Goal: Transaction & Acquisition: Book appointment/travel/reservation

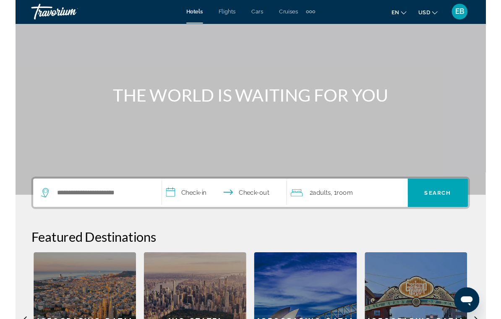
scroll to position [51, 0]
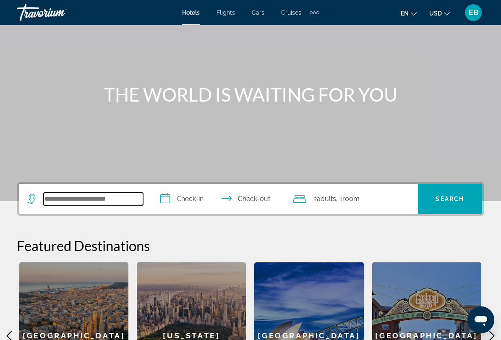
click at [86, 199] on input "Search widget" at bounding box center [93, 199] width 99 height 13
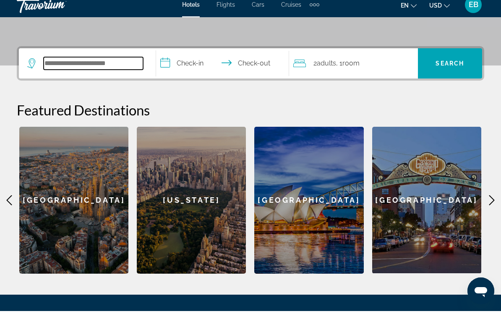
scroll to position [197, 0]
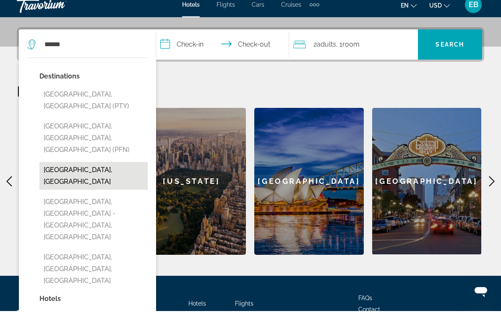
click at [77, 170] on button "[GEOGRAPHIC_DATA], [GEOGRAPHIC_DATA]" at bounding box center [93, 184] width 108 height 28
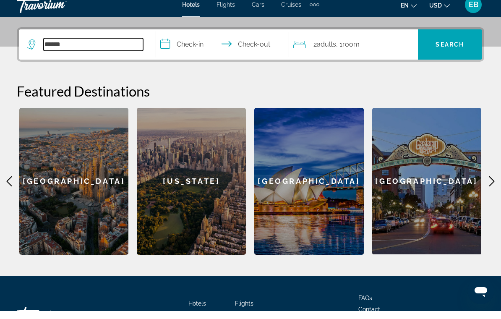
type input "**********"
click at [190, 44] on input "**********" at bounding box center [224, 53] width 136 height 33
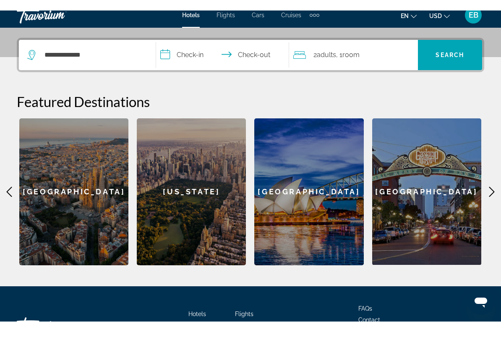
scroll to position [205, 0]
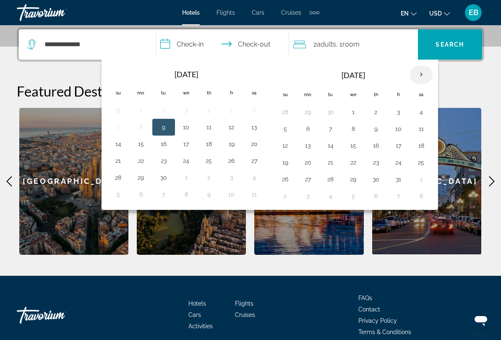
click at [431, 71] on th "Next month" at bounding box center [421, 74] width 23 height 18
click at [423, 77] on th "Next month" at bounding box center [421, 74] width 23 height 18
click at [421, 75] on th "Next month" at bounding box center [421, 74] width 23 height 18
click at [420, 75] on th "Next month" at bounding box center [421, 74] width 23 height 18
click at [420, 74] on th "Next month" at bounding box center [421, 74] width 23 height 18
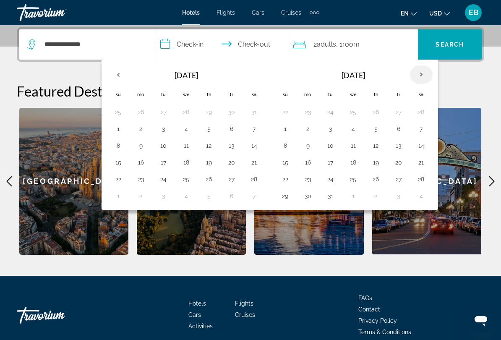
click at [421, 75] on th "Next month" at bounding box center [421, 74] width 23 height 18
click at [423, 73] on th "Next month" at bounding box center [421, 74] width 23 height 18
click at [379, 131] on button "7" at bounding box center [375, 129] width 13 height 12
click at [312, 146] on button "11" at bounding box center [307, 146] width 13 height 12
type input "**********"
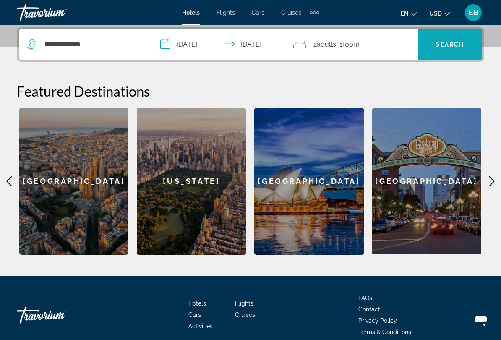
click at [452, 43] on span "Search" at bounding box center [450, 44] width 29 height 7
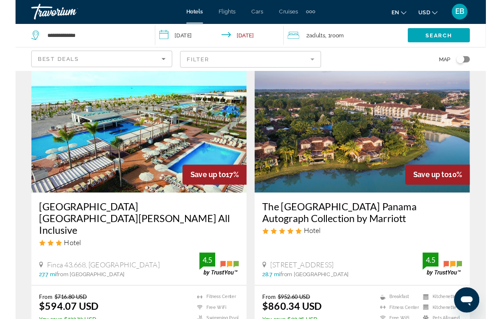
scroll to position [39, 0]
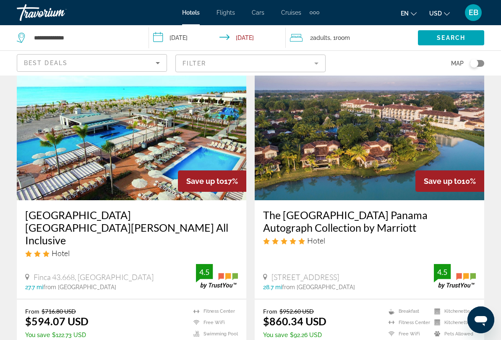
click at [321, 63] on mat-form-field "Filter" at bounding box center [250, 64] width 150 height 18
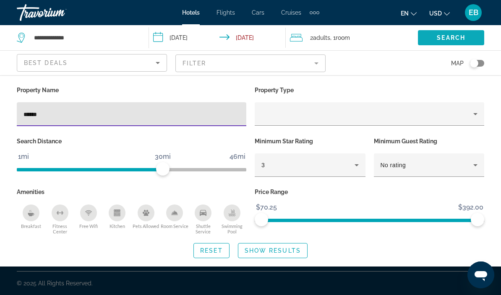
type input "******"
click at [454, 37] on span "Search" at bounding box center [451, 37] width 29 height 7
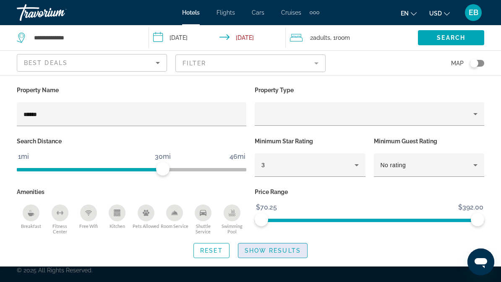
click at [274, 250] on span "Show Results" at bounding box center [273, 251] width 56 height 7
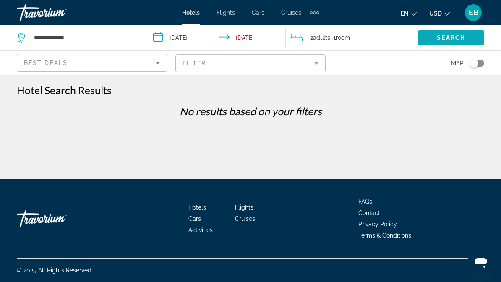
click at [453, 38] on span "Search" at bounding box center [451, 37] width 29 height 7
click at [453, 34] on span "Search widget" at bounding box center [451, 38] width 66 height 20
click at [319, 60] on mat-form-field "Filter" at bounding box center [250, 64] width 150 height 18
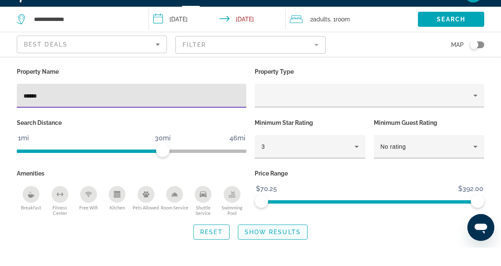
click at [271, 248] on span "Show Results" at bounding box center [273, 251] width 56 height 7
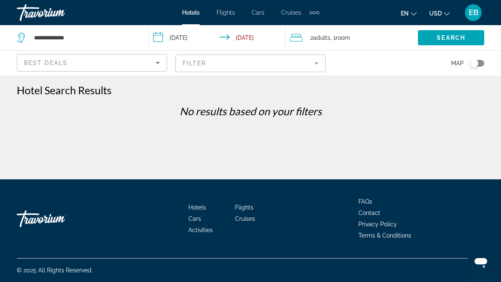
click at [320, 60] on mat-form-field "Filter" at bounding box center [250, 64] width 150 height 18
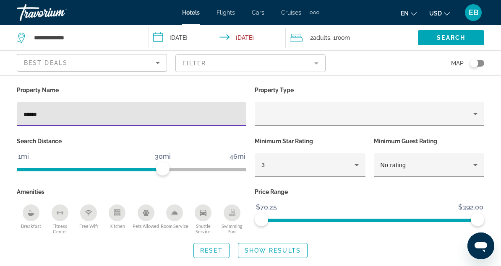
type input "******"
click at [275, 245] on span "Search widget" at bounding box center [272, 251] width 69 height 20
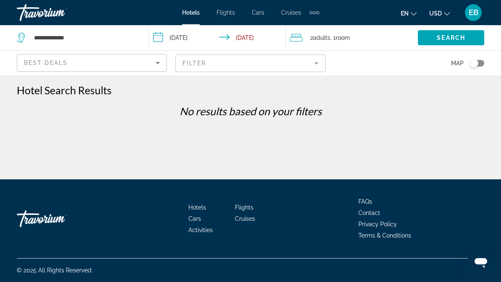
click at [158, 63] on icon "Sort by" at bounding box center [158, 63] width 4 height 2
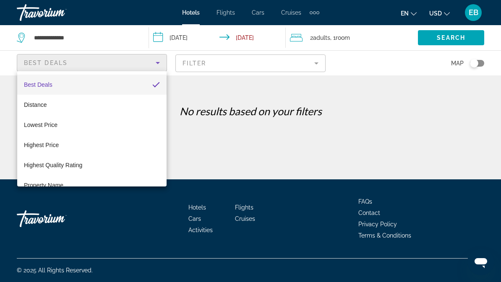
click at [239, 150] on div at bounding box center [250, 141] width 501 height 282
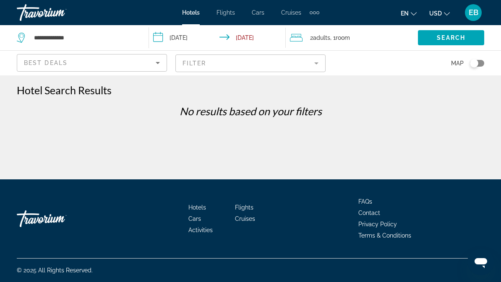
click at [321, 62] on mat-form-field "Filter" at bounding box center [250, 64] width 150 height 18
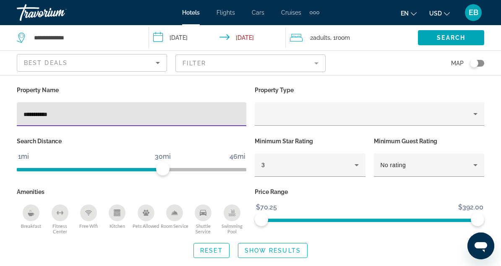
type input "**********"
click at [274, 249] on span "Show Results" at bounding box center [273, 251] width 56 height 7
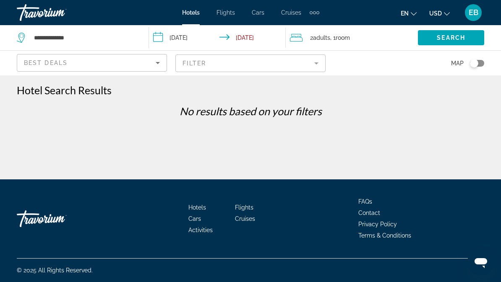
click at [319, 60] on mat-form-field "Filter" at bounding box center [250, 64] width 150 height 18
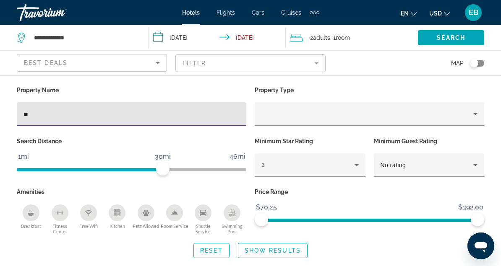
type input "*"
type input "**********"
click at [271, 248] on span "Show Results" at bounding box center [273, 251] width 56 height 7
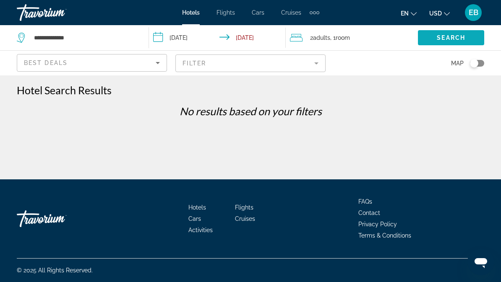
click at [445, 36] on span "Search" at bounding box center [451, 37] width 29 height 7
click at [451, 37] on span "Search" at bounding box center [451, 37] width 29 height 7
click at [455, 36] on span "Search" at bounding box center [451, 37] width 29 height 7
click at [460, 36] on span "Search" at bounding box center [451, 37] width 29 height 7
click at [456, 40] on span "Search" at bounding box center [451, 37] width 29 height 7
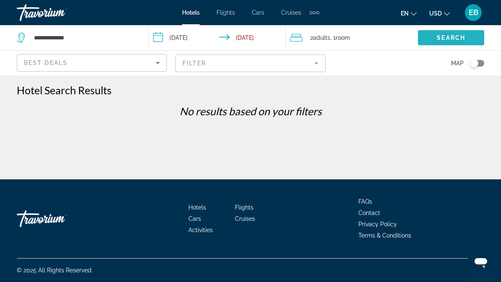
click at [458, 40] on span "Search" at bounding box center [451, 37] width 29 height 7
click at [455, 40] on span "Search" at bounding box center [451, 37] width 29 height 7
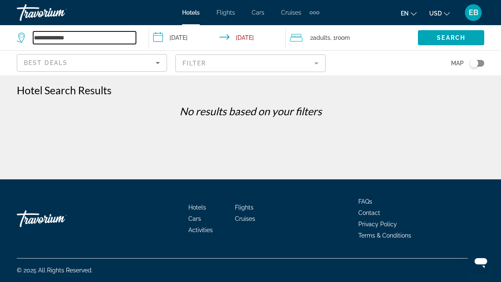
click at [112, 39] on input "**********" at bounding box center [84, 37] width 103 height 13
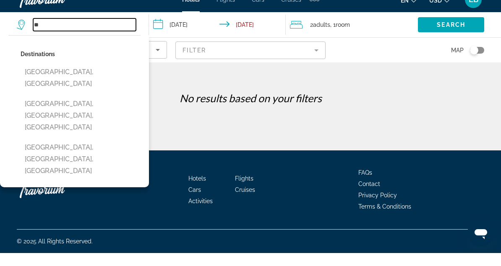
type input "*"
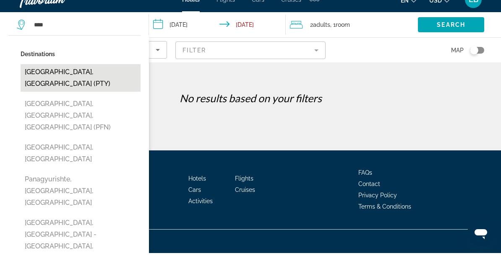
click at [86, 77] on button "[GEOGRAPHIC_DATA], [GEOGRAPHIC_DATA] (PTY)" at bounding box center [81, 91] width 120 height 28
type input "**********"
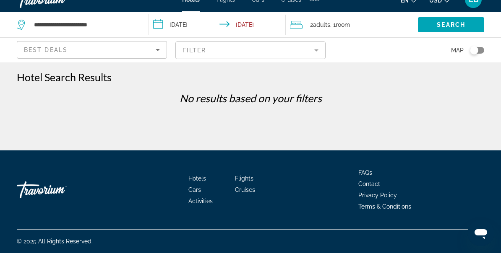
click at [315, 55] on mat-form-field "Filter" at bounding box center [250, 64] width 150 height 18
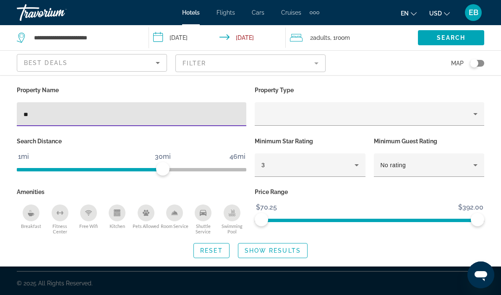
type input "*"
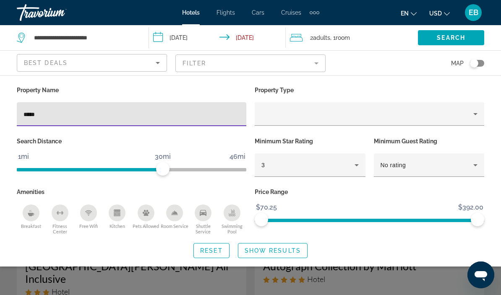
type input "******"
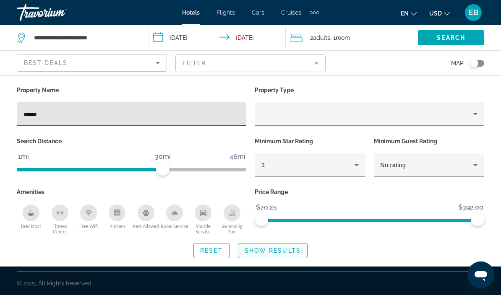
click at [274, 248] on span "Show Results" at bounding box center [273, 251] width 56 height 7
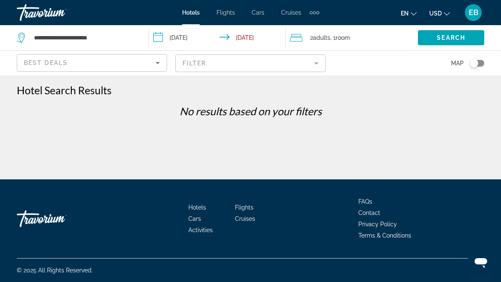
click at [320, 61] on mat-form-field "Filter" at bounding box center [250, 64] width 150 height 18
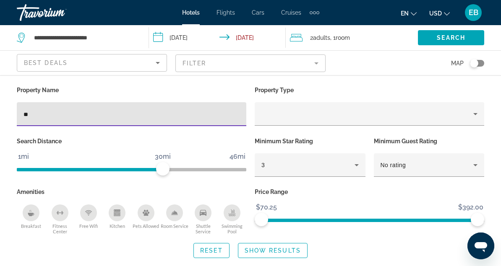
type input "*"
type input "**********"
click at [276, 252] on span "Show Results" at bounding box center [273, 251] width 56 height 7
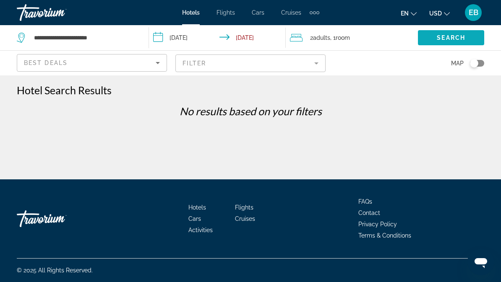
click at [451, 36] on span "Search" at bounding box center [451, 37] width 29 height 7
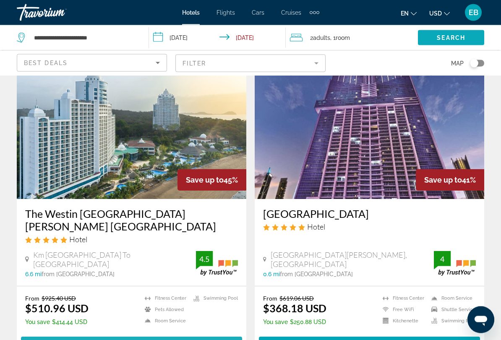
scroll to position [679, 0]
click at [125, 282] on span "Select Room" at bounding box center [131, 344] width 50 height 7
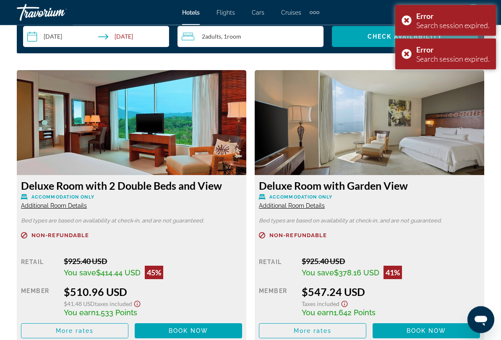
scroll to position [1246, 0]
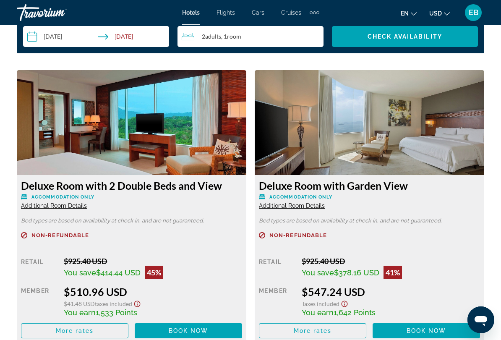
click at [464, 266] on div "You save $378.16 USD 41%" at bounding box center [391, 272] width 178 height 13
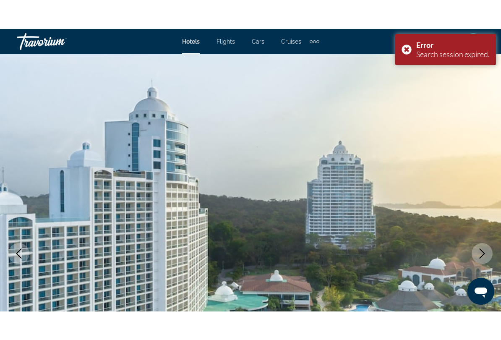
scroll to position [18, 0]
